Goal: Information Seeking & Learning: Find specific fact

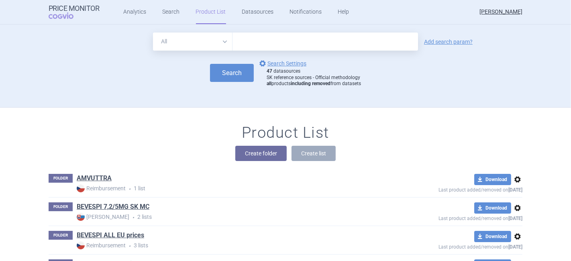
click at [243, 43] on input "text" at bounding box center [326, 42] width 186 height 18
paste input "SULODEXIDE"
type input "SULODEXIDE"
click button "Search" at bounding box center [232, 73] width 44 height 18
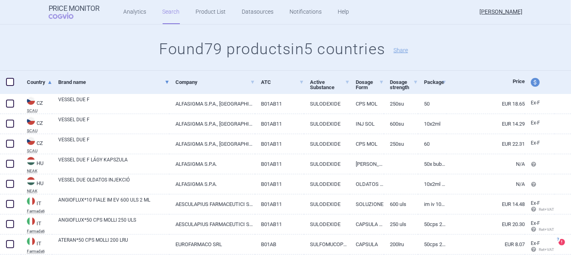
scroll to position [89, 0]
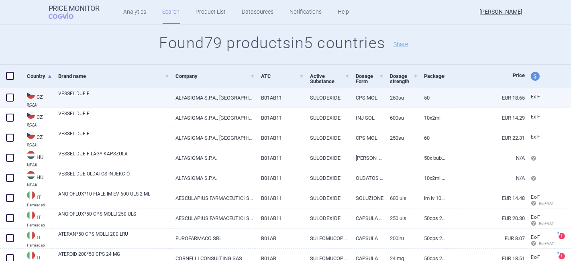
click at [82, 91] on link "VESSEL DUE F" at bounding box center [113, 97] width 111 height 14
select select "EUR"
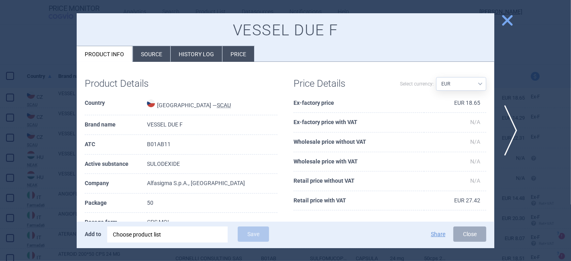
click at [144, 54] on li "Source" at bounding box center [151, 54] width 37 height 16
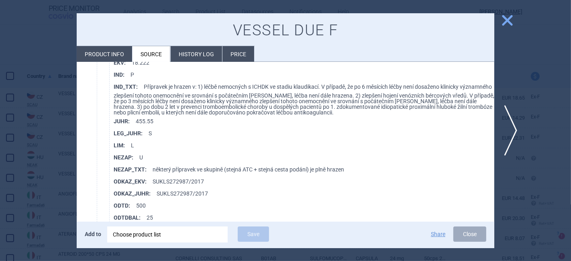
click at [102, 50] on li "Product info" at bounding box center [104, 54] width 55 height 16
select select "EUR"
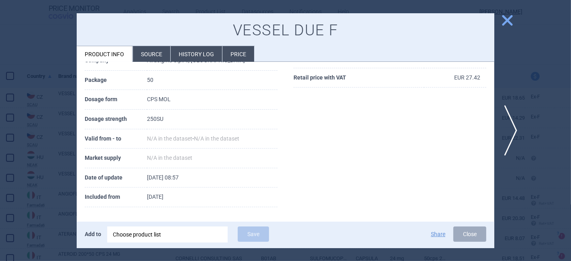
scroll to position [34, 0]
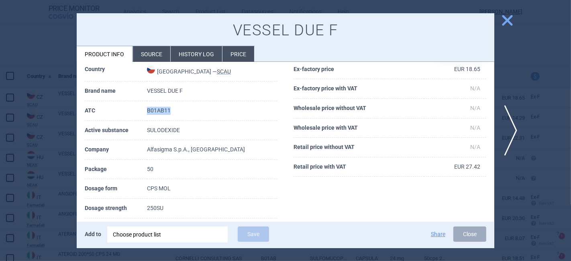
drag, startPoint x: 171, startPoint y: 108, endPoint x: 145, endPoint y: 110, distance: 25.8
click at [145, 110] on tr "ATC B01AB11" at bounding box center [181, 111] width 193 height 20
copy tr "B01AB11"
click at [508, 19] on span "close" at bounding box center [507, 20] width 14 height 14
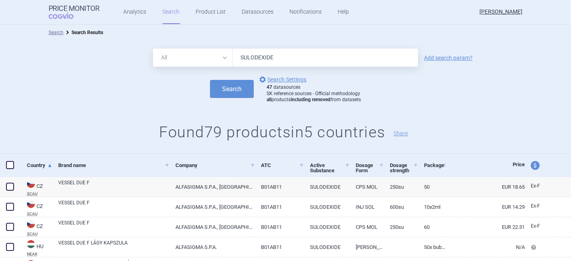
drag, startPoint x: 269, startPoint y: 55, endPoint x: 225, endPoint y: 57, distance: 44.2
click at [225, 57] on div "All Brand Name ATC Company Active Substance Country Newer than SULODEXIDE" at bounding box center [285, 58] width 265 height 18
paste input "[MEDICAL_DATA]"
type input "[MEDICAL_DATA]"
click at [210, 80] on button "Search" at bounding box center [232, 89] width 44 height 18
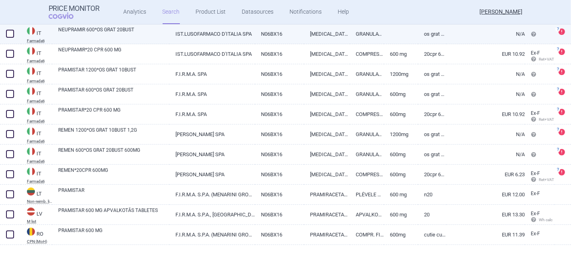
scroll to position [177, 0]
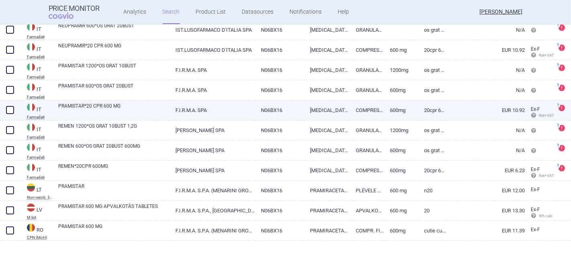
click at [108, 105] on link "PRAMISTAR*20 CPR 600 MG" at bounding box center [113, 109] width 111 height 14
select select "EUR"
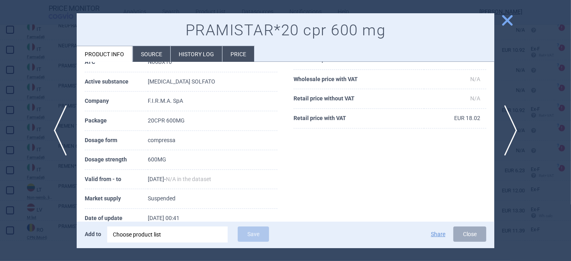
scroll to position [76, 0]
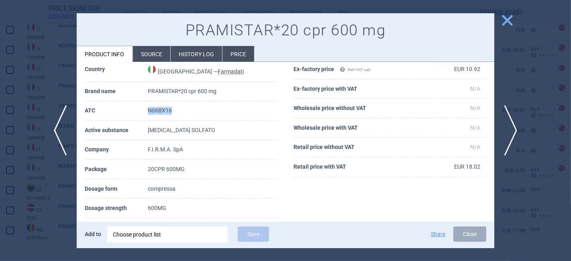
drag, startPoint x: 163, startPoint y: 112, endPoint x: 139, endPoint y: 112, distance: 24.9
click at [139, 112] on tr "ATC N06BX16" at bounding box center [181, 111] width 193 height 20
copy tr "N06BX16"
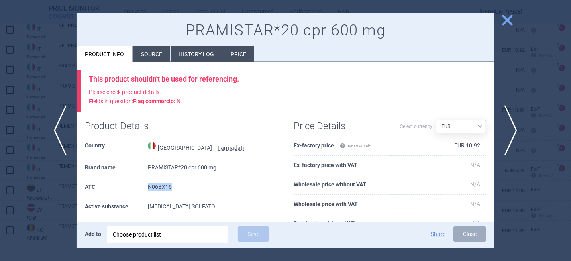
click at [507, 18] on span "close" at bounding box center [507, 20] width 14 height 14
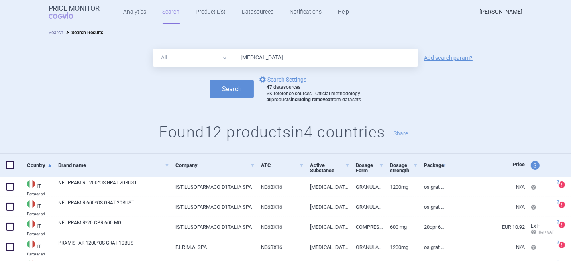
drag, startPoint x: 287, startPoint y: 57, endPoint x: 224, endPoint y: 59, distance: 63.5
click at [224, 59] on div "All Brand Name ATC Company Active Substance Country Newer than [MEDICAL_DATA]" at bounding box center [285, 58] width 265 height 18
paste input "[MEDICAL_DATA]"
type input "[MEDICAL_DATA]"
click at [210, 80] on button "Search" at bounding box center [232, 89] width 44 height 18
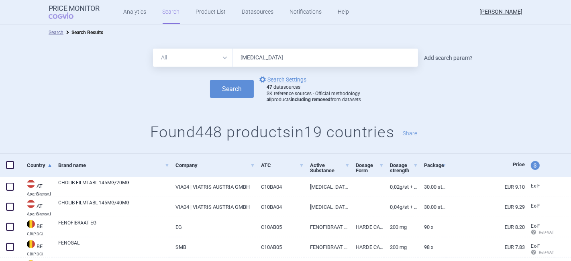
click at [446, 58] on link "Add search param?" at bounding box center [448, 58] width 49 height 6
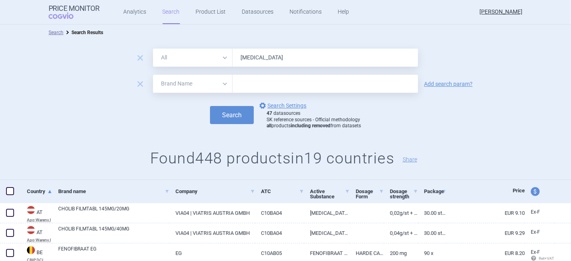
click at [182, 84] on select "All Brand Name ATC Company Active Substance Country Newer than" at bounding box center [193, 84] width 80 height 18
select select "country"
click at [153, 75] on select "All Brand Name ATC Company Active Substance Country Newer than" at bounding box center [193, 84] width 80 height 18
click at [237, 87] on input "text" at bounding box center [325, 84] width 177 height 10
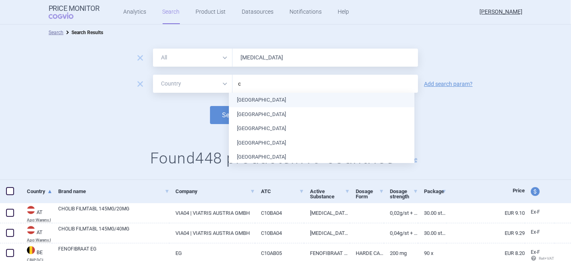
type input "cz"
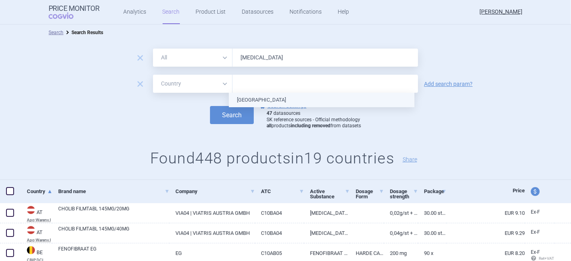
click at [251, 102] on ul "[GEOGRAPHIC_DATA]" at bounding box center [322, 100] width 186 height 14
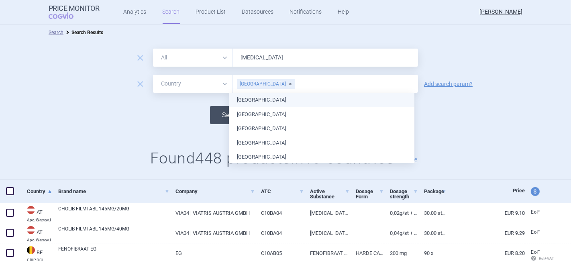
click at [218, 116] on button "Search" at bounding box center [232, 115] width 44 height 18
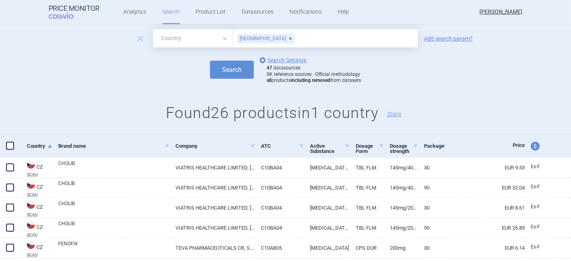
scroll to position [134, 0]
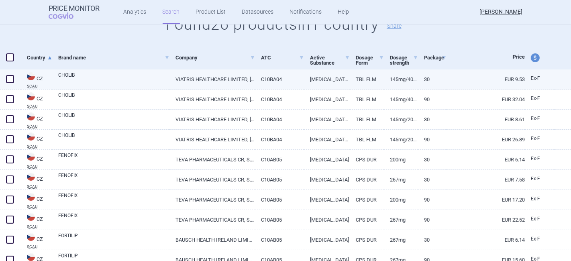
click at [65, 75] on link "CHOLIB" at bounding box center [113, 78] width 111 height 14
select select "EUR"
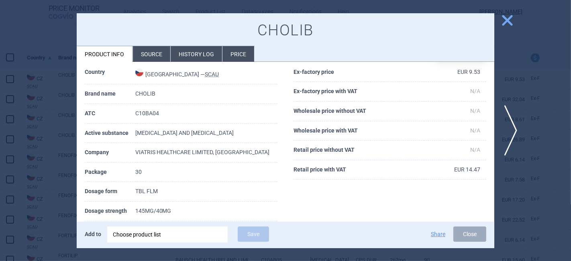
scroll to position [45, 0]
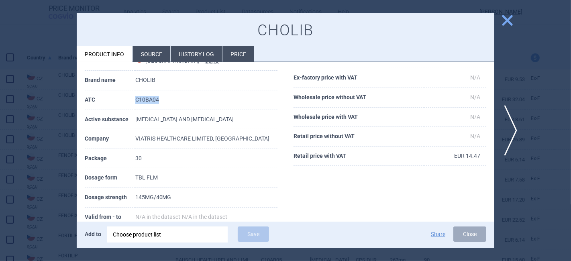
drag, startPoint x: 173, startPoint y: 99, endPoint x: 143, endPoint y: 100, distance: 29.7
click at [143, 100] on tr "ATC C10BA04" at bounding box center [181, 100] width 193 height 20
copy tr "C10BA04"
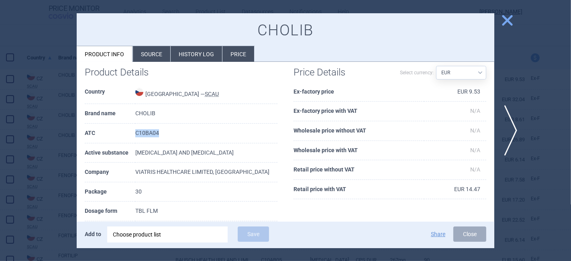
scroll to position [0, 0]
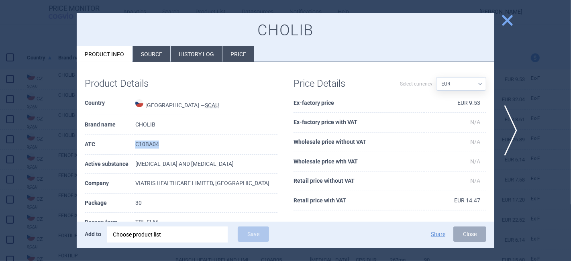
click at [506, 21] on span "close" at bounding box center [507, 20] width 14 height 14
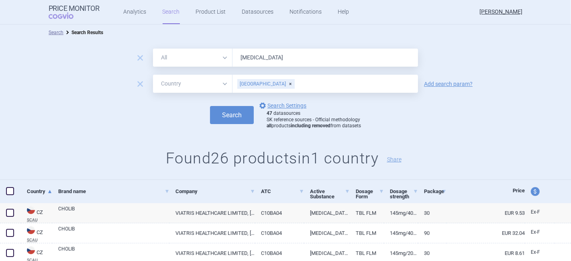
drag, startPoint x: 279, startPoint y: 56, endPoint x: 231, endPoint y: 58, distance: 47.4
click at [233, 58] on input "[MEDICAL_DATA]" at bounding box center [326, 58] width 186 height 18
drag, startPoint x: 281, startPoint y: 59, endPoint x: 230, endPoint y: 60, distance: 51.4
click at [233, 60] on input "[MEDICAL_DATA]" at bounding box center [326, 58] width 186 height 18
paste input "[MEDICAL_DATA]"
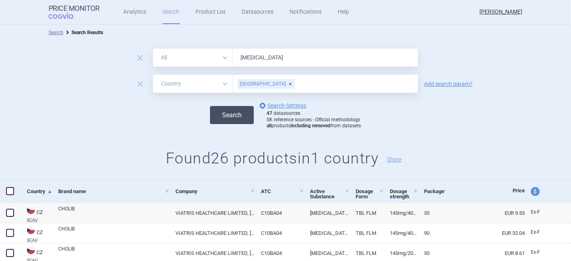
type input "[MEDICAL_DATA]"
click at [226, 114] on button "Search" at bounding box center [232, 115] width 44 height 18
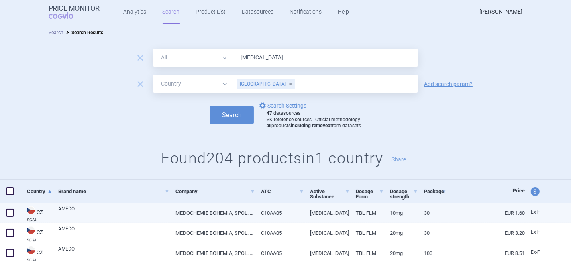
click at [86, 210] on link "AMEDO" at bounding box center [113, 212] width 111 height 14
select select "EUR"
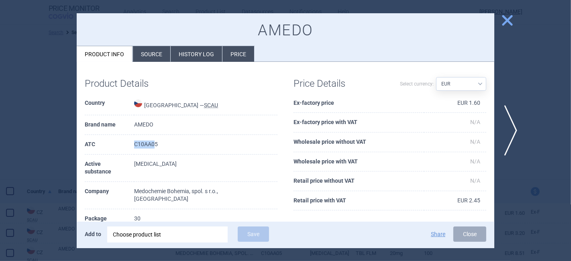
drag, startPoint x: 166, startPoint y: 145, endPoint x: 141, endPoint y: 144, distance: 25.3
click at [141, 144] on tr "ATC C10AA05" at bounding box center [181, 145] width 193 height 20
click at [170, 146] on td "C10AA05" at bounding box center [205, 145] width 143 height 20
drag, startPoint x: 173, startPoint y: 147, endPoint x: 142, endPoint y: 145, distance: 31.4
click at [142, 145] on tr "ATC C10AA05" at bounding box center [181, 145] width 193 height 20
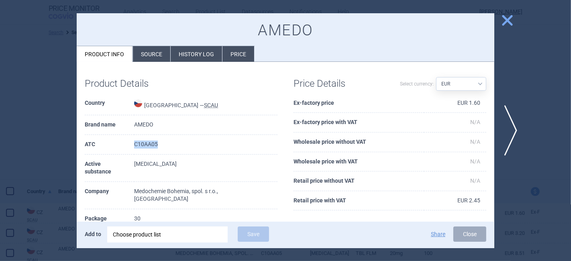
copy tr "C10AA05"
click at [501, 24] on span "close" at bounding box center [507, 20] width 14 height 14
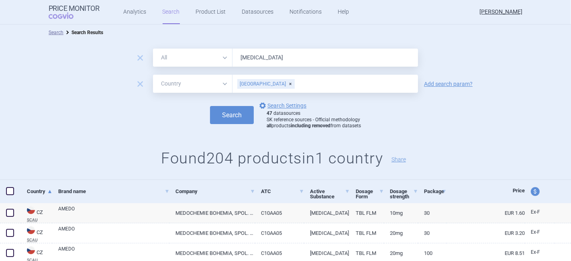
drag, startPoint x: 317, startPoint y: 61, endPoint x: 230, endPoint y: 59, distance: 86.3
click at [233, 60] on input "[MEDICAL_DATA]" at bounding box center [326, 58] width 186 height 18
paste input "[MEDICAL_DATA]"
type input "[MEDICAL_DATA]"
click at [233, 114] on button "Search" at bounding box center [232, 115] width 44 height 18
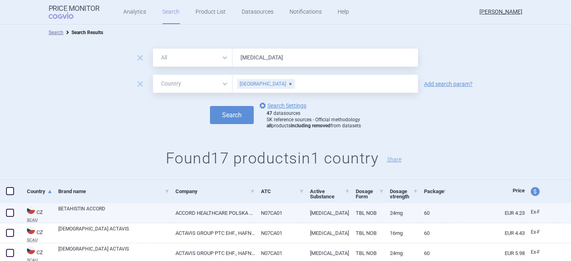
scroll to position [89, 0]
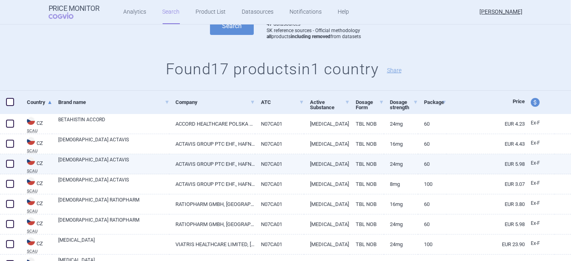
click at [75, 160] on link "[DEMOGRAPHIC_DATA] ACTAVIS" at bounding box center [113, 163] width 111 height 14
select select "EUR"
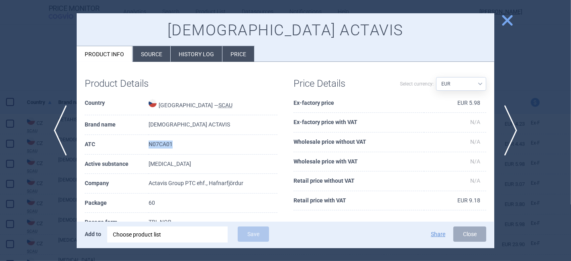
drag, startPoint x: 179, startPoint y: 141, endPoint x: 126, endPoint y: 146, distance: 52.4
click at [126, 146] on tr "ATC N07CA01" at bounding box center [181, 145] width 193 height 20
copy tr "N07CA01"
click at [507, 25] on span "close" at bounding box center [507, 20] width 14 height 14
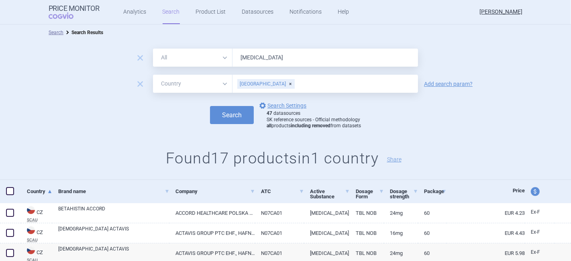
click at [280, 57] on input "[MEDICAL_DATA]" at bounding box center [326, 58] width 186 height 18
drag, startPoint x: 281, startPoint y: 58, endPoint x: 234, endPoint y: 60, distance: 47.8
click at [234, 60] on input "[MEDICAL_DATA]" at bounding box center [326, 58] width 186 height 18
paste input "ALFACALCIDOL"
type input "ALFACALCIDOL"
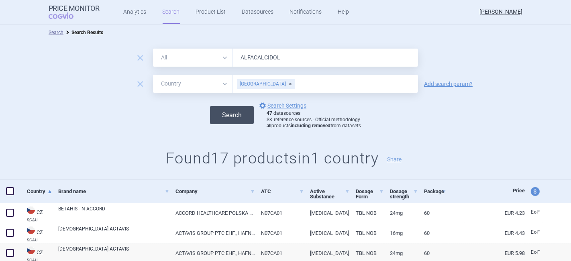
click at [243, 116] on button "Search" at bounding box center [232, 115] width 44 height 18
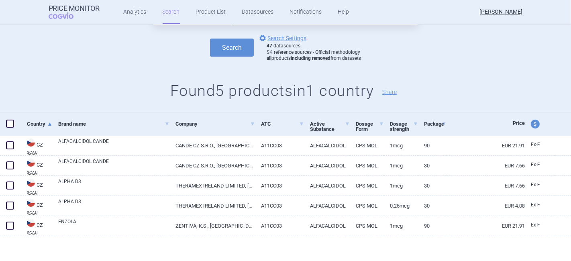
scroll to position [69, 0]
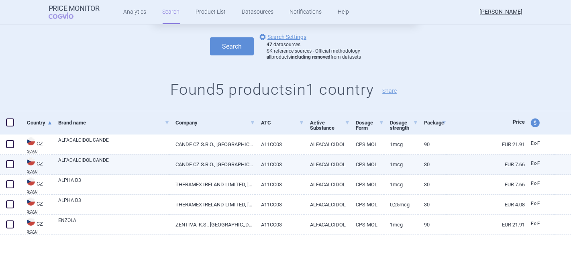
click at [83, 157] on link "ALFACALCIDOL CANDE" at bounding box center [113, 164] width 111 height 14
select select "EUR"
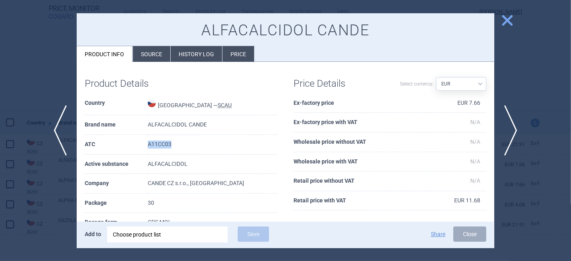
drag, startPoint x: 172, startPoint y: 141, endPoint x: 134, endPoint y: 142, distance: 38.2
click at [134, 142] on tr "ATC A11CC03" at bounding box center [181, 145] width 193 height 20
copy tr "A11CC03"
click at [466, 236] on button "Close" at bounding box center [469, 233] width 33 height 15
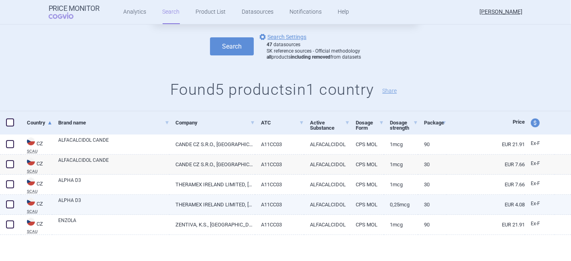
click at [81, 200] on link "ALPHA D3" at bounding box center [113, 204] width 111 height 14
select select "EUR"
